Goal: Transaction & Acquisition: Obtain resource

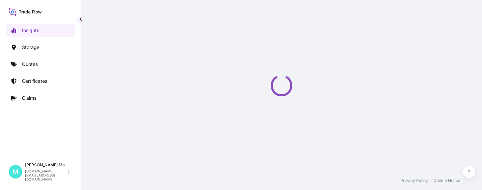
select select "2025"
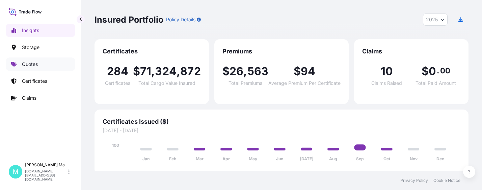
click at [62, 66] on link "Quotes" at bounding box center [40, 63] width 69 height 13
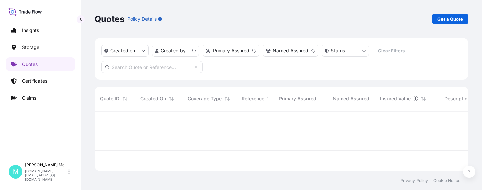
scroll to position [59, 369]
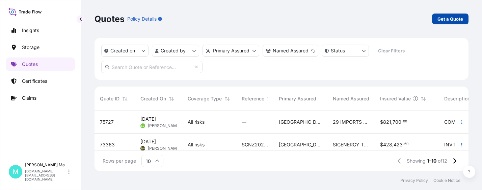
click at [450, 18] on p "Get a Quote" at bounding box center [450, 19] width 26 height 7
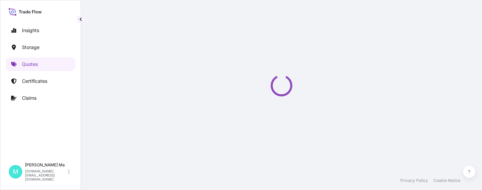
select select "Water"
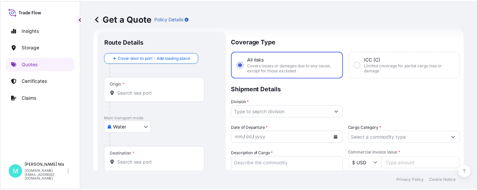
scroll to position [45, 0]
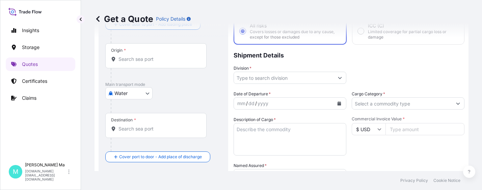
click at [407, 131] on input "Commercial Invoice Value *" at bounding box center [424, 129] width 79 height 12
type input "70012.8"
click at [411, 104] on input "Cargo Category *" at bounding box center [402, 103] width 100 height 12
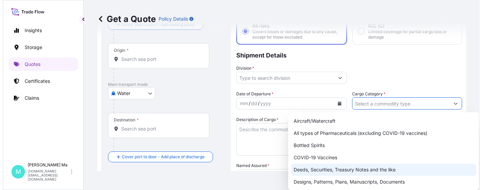
scroll to position [34, 0]
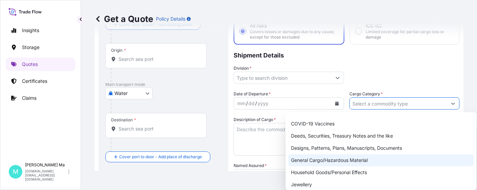
click at [328, 161] on div "General Cargo/Hazardous Material" at bounding box center [380, 160] width 185 height 12
type input "General Cargo/Hazardous Material"
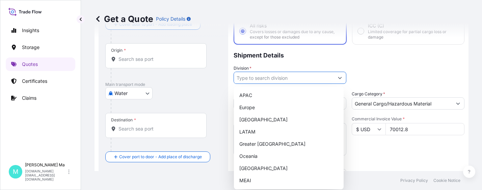
click at [312, 78] on input "Division *" at bounding box center [284, 78] width 100 height 12
click at [277, 98] on div "APAC" at bounding box center [288, 95] width 104 height 12
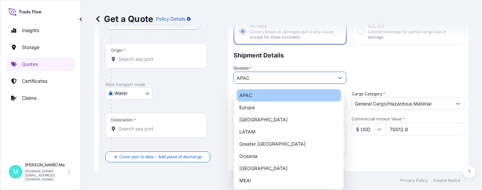
type input "APAC"
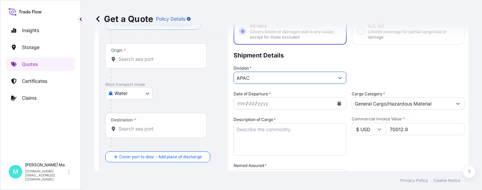
scroll to position [0, 0]
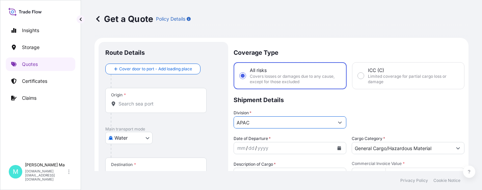
click at [337, 148] on icon "Calendar" at bounding box center [339, 148] width 4 height 4
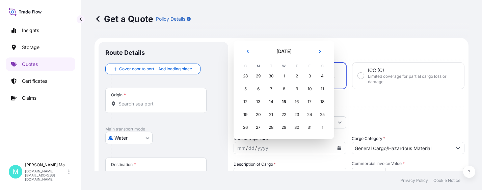
click at [270, 101] on div "14" at bounding box center [271, 101] width 12 height 12
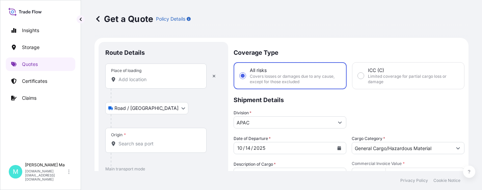
click at [175, 81] on input "Place of loading" at bounding box center [158, 79] width 80 height 7
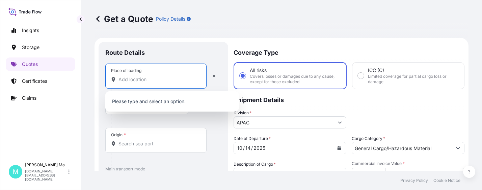
paste input "TAMAN PERINDUSTRIAN CEMERLANG, [GEOGRAPHIC_DATA]"
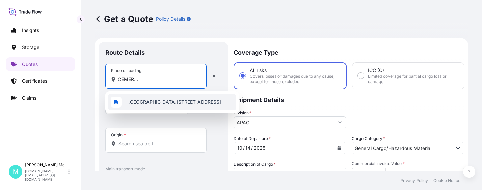
click at [172, 105] on span "[GEOGRAPHIC_DATA][STREET_ADDRESS]" at bounding box center [174, 101] width 93 height 7
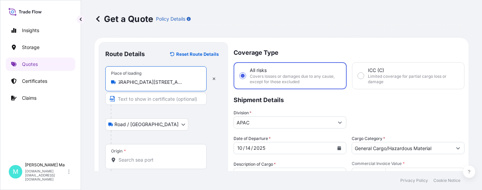
type input "[GEOGRAPHIC_DATA][STREET_ADDRESS]"
click at [165, 152] on div "Origin *" at bounding box center [155, 156] width 101 height 25
click at [165, 156] on input "Origin *" at bounding box center [158, 159] width 80 height 7
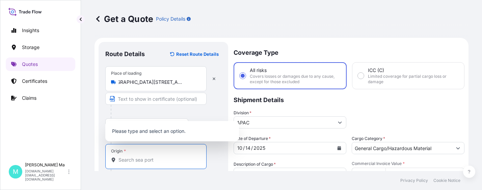
scroll to position [0, 0]
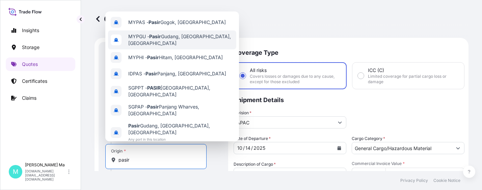
click at [182, 38] on span "MYPGU - [GEOGRAPHIC_DATA], [GEOGRAPHIC_DATA], [GEOGRAPHIC_DATA]" at bounding box center [180, 39] width 105 height 13
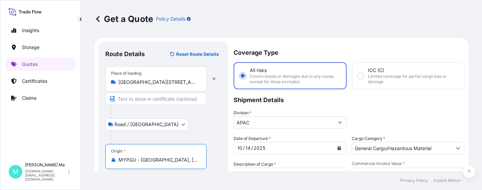
scroll to position [101, 0]
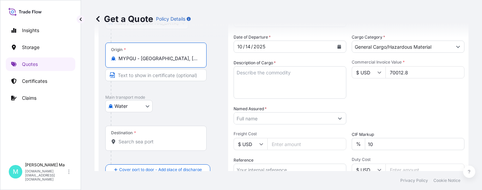
type input "MYPGU - [GEOGRAPHIC_DATA], [GEOGRAPHIC_DATA], [GEOGRAPHIC_DATA]"
click at [167, 141] on input "Destination *" at bounding box center [158, 141] width 80 height 7
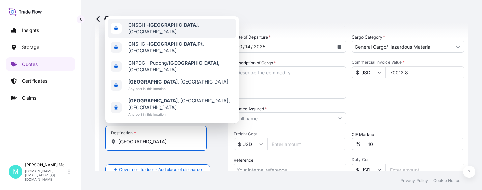
click at [176, 35] on span "CNSGH - [GEOGRAPHIC_DATA] , [GEOGRAPHIC_DATA]" at bounding box center [180, 28] width 105 height 13
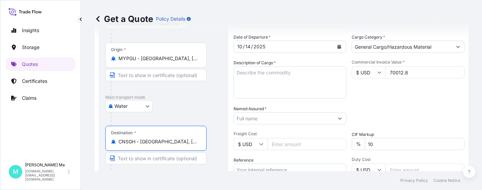
type input "CNSGH - [GEOGRAPHIC_DATA], [GEOGRAPHIC_DATA]"
click at [301, 167] on input "Reference" at bounding box center [289, 169] width 113 height 12
paste input "FY26/CINV01313"
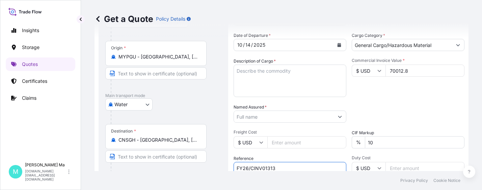
scroll to position [186, 0]
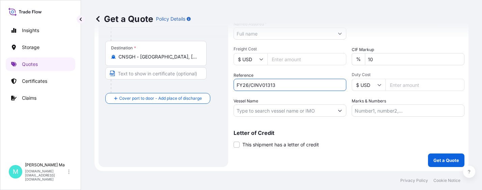
type input "FY26/CINV01313"
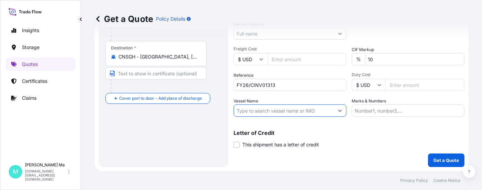
click at [281, 112] on input "Vessel Name" at bounding box center [284, 110] width 100 height 12
paste input "KMTC [GEOGRAPHIC_DATA]"
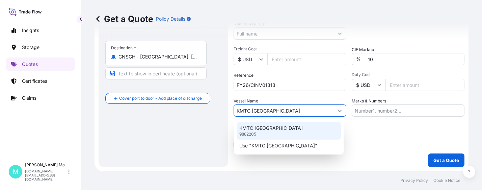
click at [300, 133] on div "KMTC [GEOGRAPHIC_DATA] 9882205" at bounding box center [288, 131] width 104 height 18
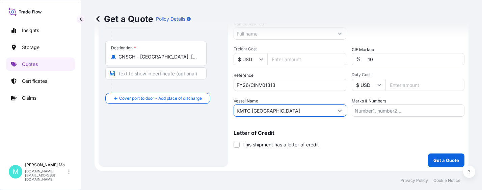
type input "KMTC [GEOGRAPHIC_DATA]"
click at [386, 111] on input "Marks & Numbers" at bounding box center [407, 110] width 113 height 12
paste input "HUSCO AUTOMOTIVE"
type input "HUSCO AUTOMOTIVE"
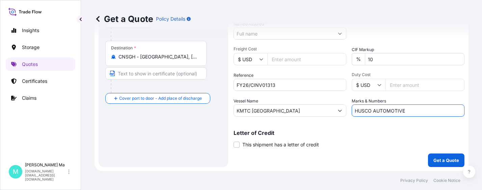
drag, startPoint x: 410, startPoint y: 112, endPoint x: 336, endPoint y: 107, distance: 73.7
click at [336, 107] on div "Date of Departure * [DATE] Cargo Category * General Cargo/Hazardous Material De…" at bounding box center [348, 32] width 231 height 167
click at [386, 110] on input "Marks & Numbers" at bounding box center [407, 110] width 113 height 12
paste input "HUSCO AUTOMOTIVE"
type input "HUSCO AUTOMOTIVE"
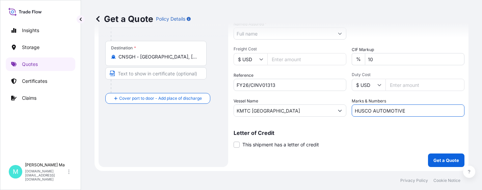
click at [285, 34] on div "Get a Quote Policy Details" at bounding box center [281, 19] width 374 height 38
click at [284, 32] on div "Get a Quote Policy Details" at bounding box center [281, 19] width 374 height 38
click at [282, 33] on div "Get a Quote Policy Details" at bounding box center [281, 19] width 374 height 38
click at [285, 30] on div "Get a Quote Policy Details" at bounding box center [281, 19] width 374 height 38
click at [287, 30] on div "Get a Quote Policy Details" at bounding box center [281, 19] width 374 height 38
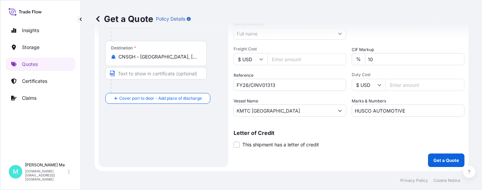
click at [287, 20] on div "Get a Quote Policy Details" at bounding box center [281, 18] width 374 height 11
click at [289, 33] on div "Get a Quote Policy Details" at bounding box center [281, 19] width 374 height 38
click at [300, 33] on div "Get a Quote Policy Details" at bounding box center [281, 19] width 374 height 38
click at [337, 34] on div "Get a Quote Policy Details" at bounding box center [281, 19] width 374 height 38
click at [337, 35] on div "Get a Quote Policy Details" at bounding box center [281, 19] width 374 height 38
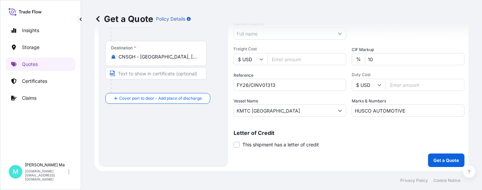
click at [337, 35] on div "Get a Quote Policy Details" at bounding box center [281, 19] width 374 height 38
click at [338, 34] on div "Get a Quote Policy Details" at bounding box center [281, 19] width 374 height 38
click at [338, 33] on div "Get a Quote Policy Details" at bounding box center [281, 19] width 374 height 38
click at [339, 13] on div "Get a Quote Policy Details" at bounding box center [281, 18] width 374 height 11
click at [338, 33] on div "Get a Quote Policy Details" at bounding box center [281, 19] width 374 height 38
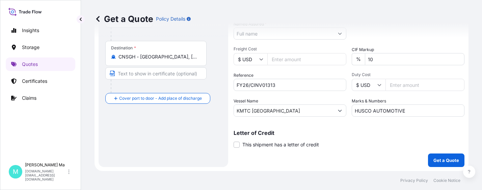
click at [365, 36] on div "Get a Quote Policy Details" at bounding box center [281, 19] width 374 height 38
click at [374, 41] on div "Date of Departure * [DATE] Cargo Category * General Cargo/Hazardous Material De…" at bounding box center [348, 32] width 231 height 167
click at [380, 46] on div "CIF Markup % 10" at bounding box center [407, 55] width 113 height 19
click at [338, 32] on div "Get a Quote Policy Details" at bounding box center [281, 19] width 374 height 38
click at [332, 13] on div "Get a Quote Policy Details" at bounding box center [281, 19] width 374 height 38
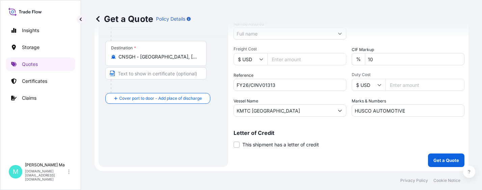
click at [340, 8] on div "Get a Quote Policy Details" at bounding box center [281, 19] width 374 height 38
click at [343, 6] on div "Get a Quote Policy Details" at bounding box center [281, 19] width 374 height 38
click at [338, 32] on div "Get a Quote Policy Details" at bounding box center [281, 19] width 374 height 38
click at [308, 33] on div "Get a Quote Policy Details" at bounding box center [281, 19] width 374 height 38
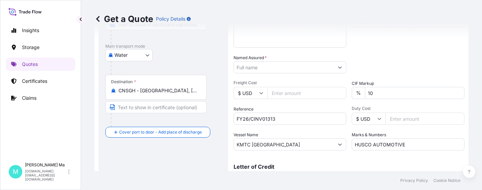
click at [287, 66] on input "Named Assured *" at bounding box center [284, 67] width 100 height 12
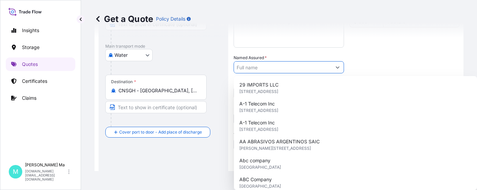
paste input "HUSCO AUTOMOTIVE (SHANGHAI) LTD"
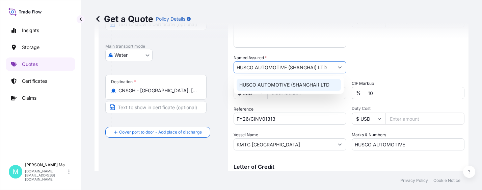
click at [288, 84] on span "HUSCO AUTOMOTIVE (SHANGHAI) LTD" at bounding box center [284, 84] width 90 height 7
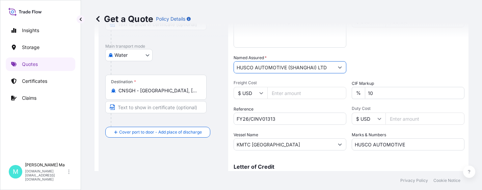
scroll to position [85, 0]
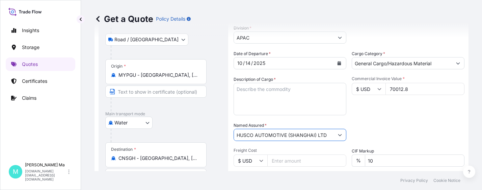
type input "HUSCO AUTOMOTIVE (SHANGHAI) LTD"
click at [285, 95] on textarea "Description of Cargo *" at bounding box center [289, 99] width 113 height 32
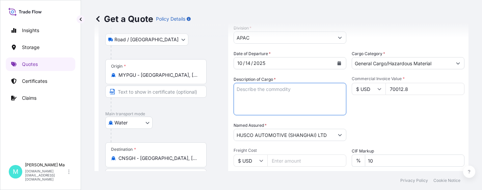
paste textarea "AUTOMOTIVE PARTS - CAP, HOUSING, SOLENOID TUBE"
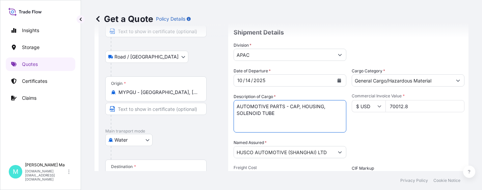
scroll to position [186, 0]
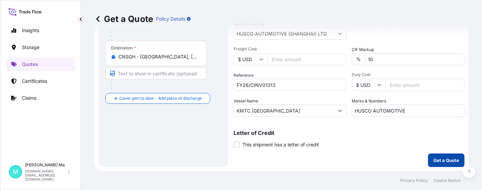
type textarea "AUTOMOTIVE PARTS - CAP, HOUSING, SOLENOID TUBE"
click at [438, 159] on p "Get a Quote" at bounding box center [446, 160] width 26 height 7
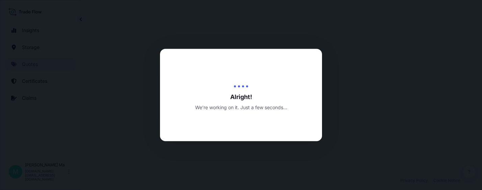
select select "Road / [GEOGRAPHIC_DATA]"
select select "Water"
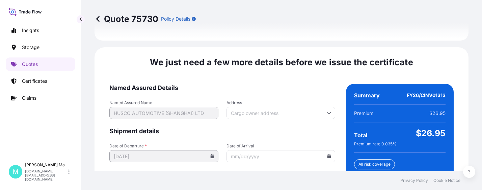
scroll to position [1133, 0]
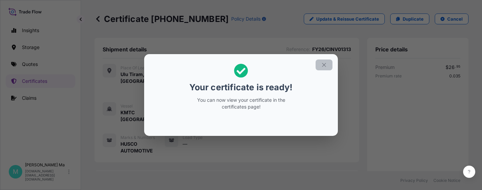
click at [323, 65] on icon "button" at bounding box center [324, 65] width 6 height 6
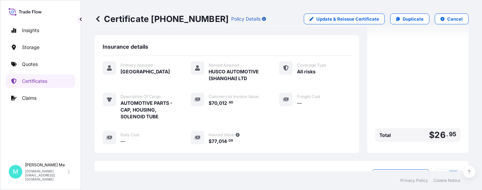
scroll to position [217, 0]
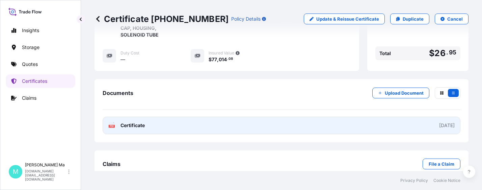
click at [188, 116] on link "PDF Certificate [DATE]" at bounding box center [282, 125] width 358 height 18
